Goal: Find contact information: Find contact information

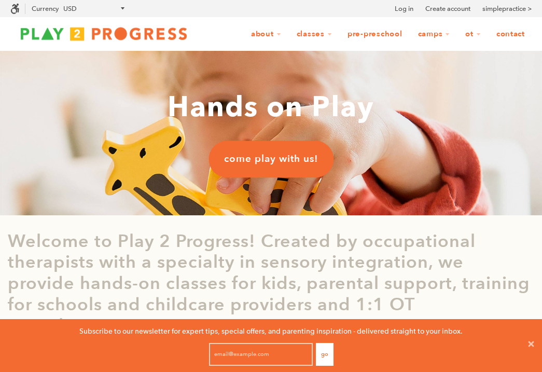
scroll to position [1, 1]
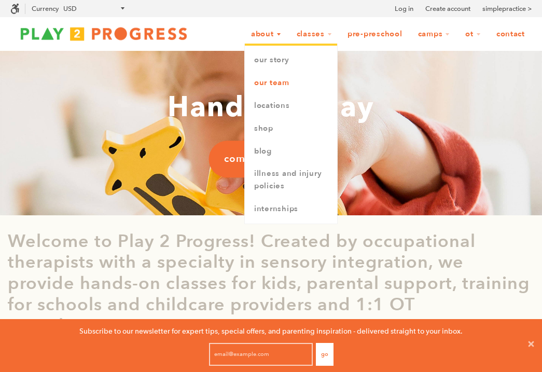
click at [271, 79] on link "Our Team" at bounding box center [291, 83] width 92 height 23
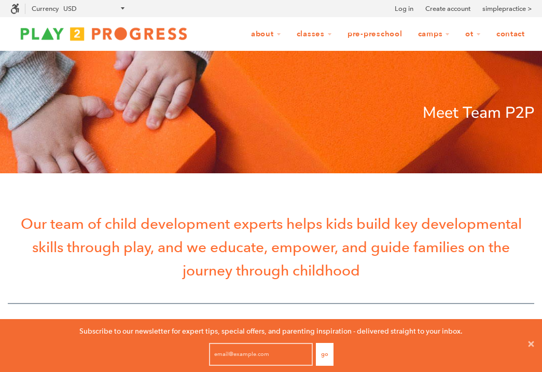
click at [504, 33] on link "Contact" at bounding box center [510, 34] width 42 height 20
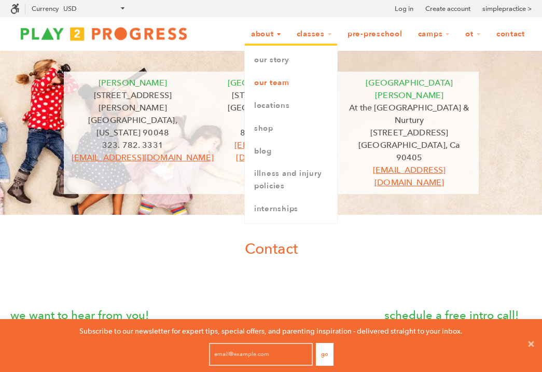
click at [268, 82] on link "Our Team" at bounding box center [291, 83] width 92 height 23
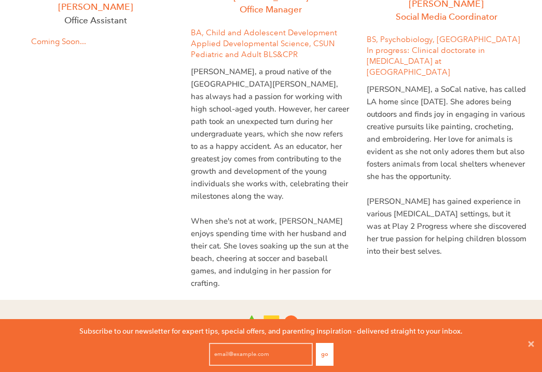
scroll to position [3446, 0]
